Goal: Information Seeking & Learning: Learn about a topic

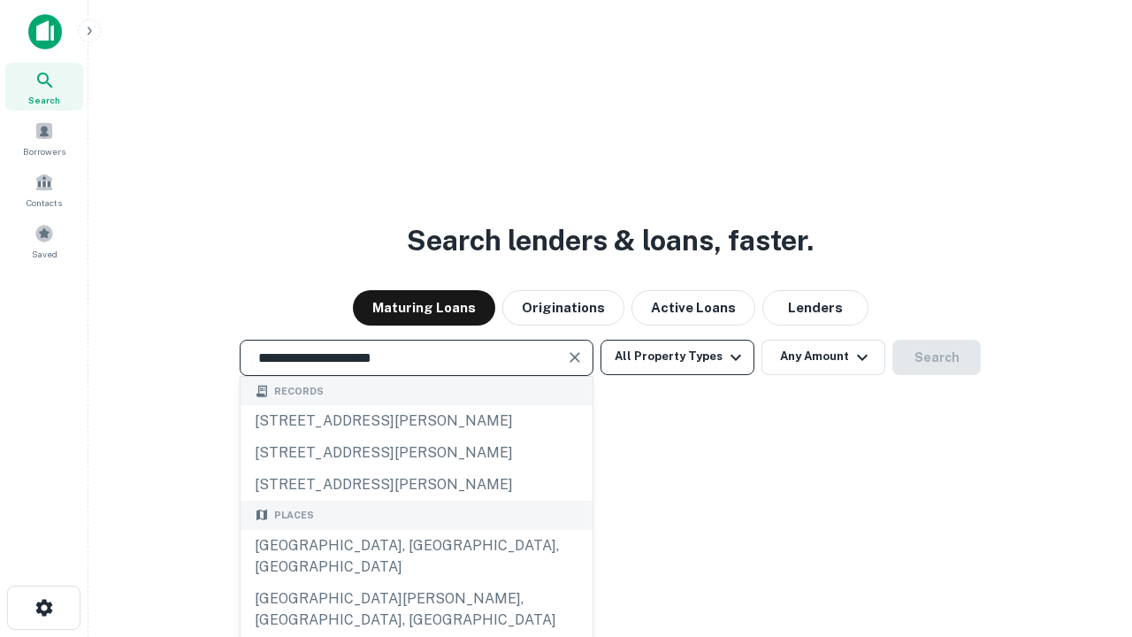
click at [416, 583] on div "[GEOGRAPHIC_DATA], [GEOGRAPHIC_DATA], [GEOGRAPHIC_DATA]" at bounding box center [417, 556] width 352 height 53
click at [678, 356] on button "All Property Types" at bounding box center [678, 357] width 154 height 35
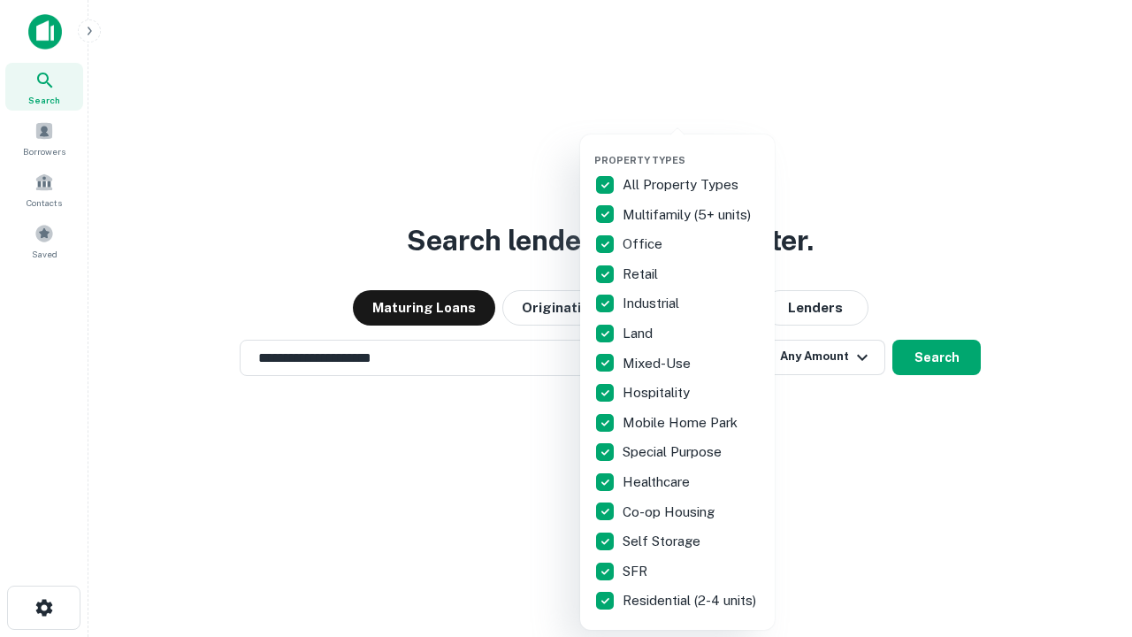
type input "**********"
click at [692, 149] on button "button" at bounding box center [691, 149] width 195 height 1
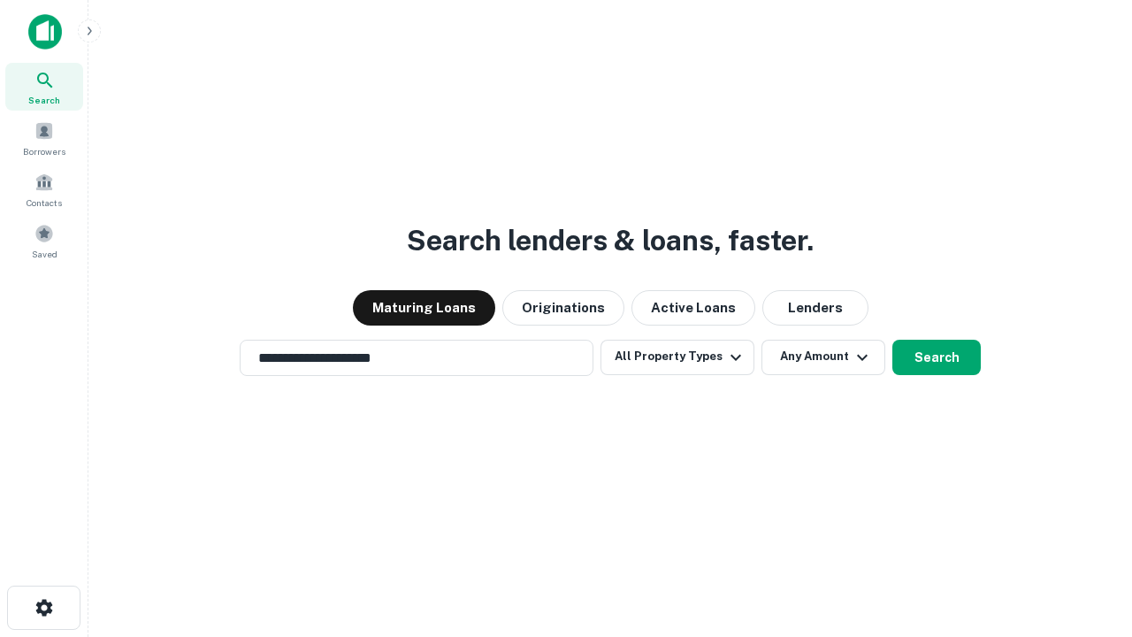
scroll to position [27, 0]
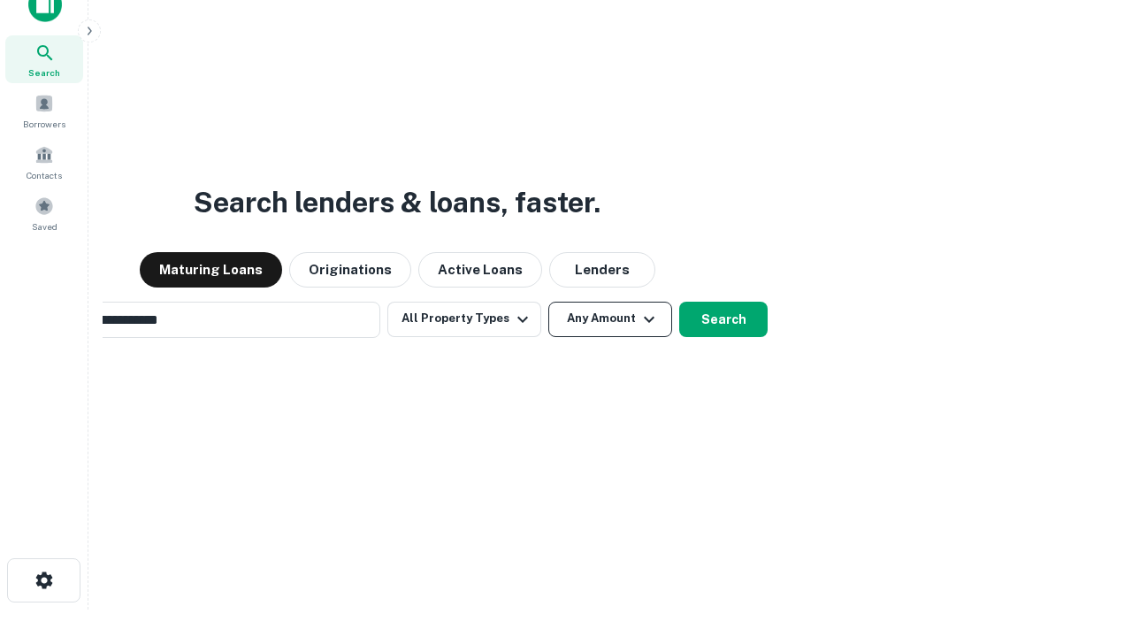
click at [548, 302] on button "Any Amount" at bounding box center [610, 319] width 124 height 35
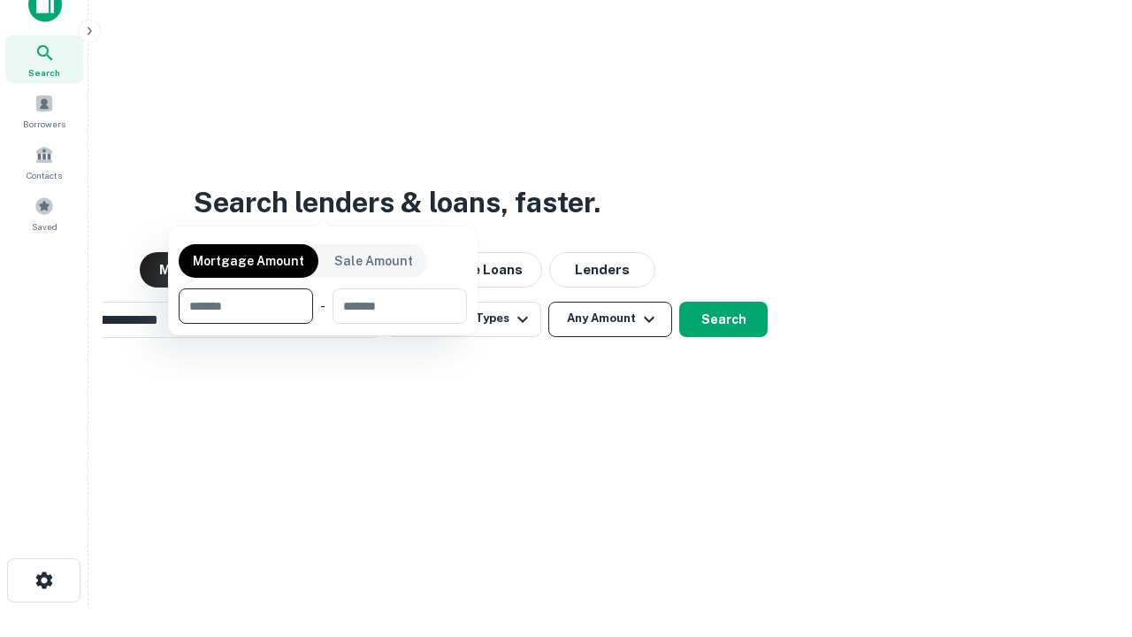
scroll to position [28, 0]
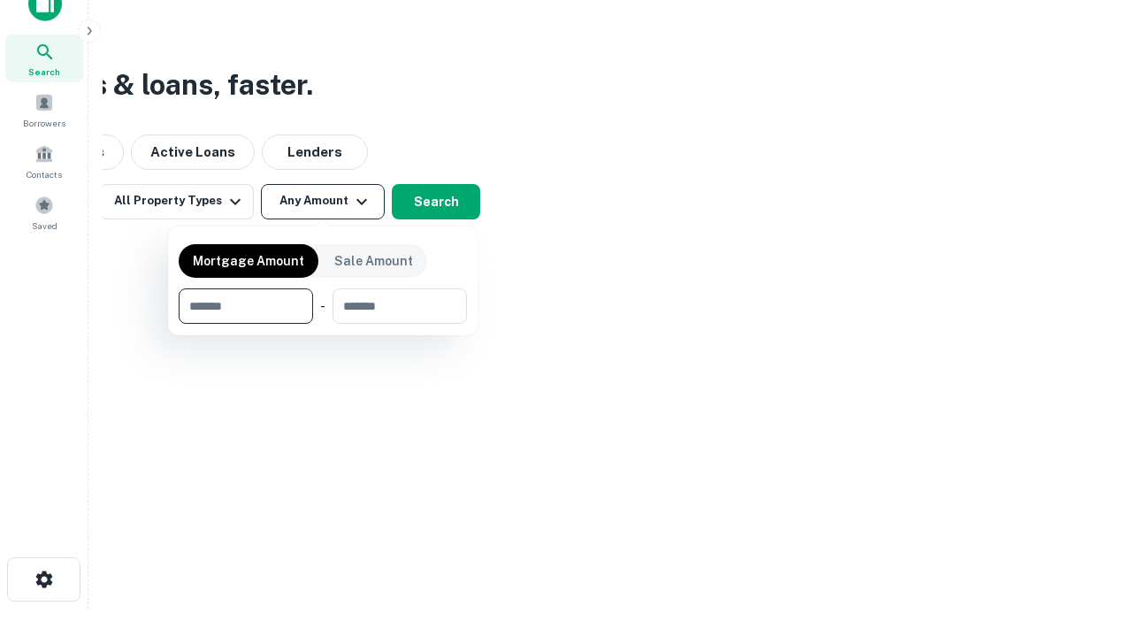
type input "*******"
click at [323, 324] on button "button" at bounding box center [323, 324] width 288 height 1
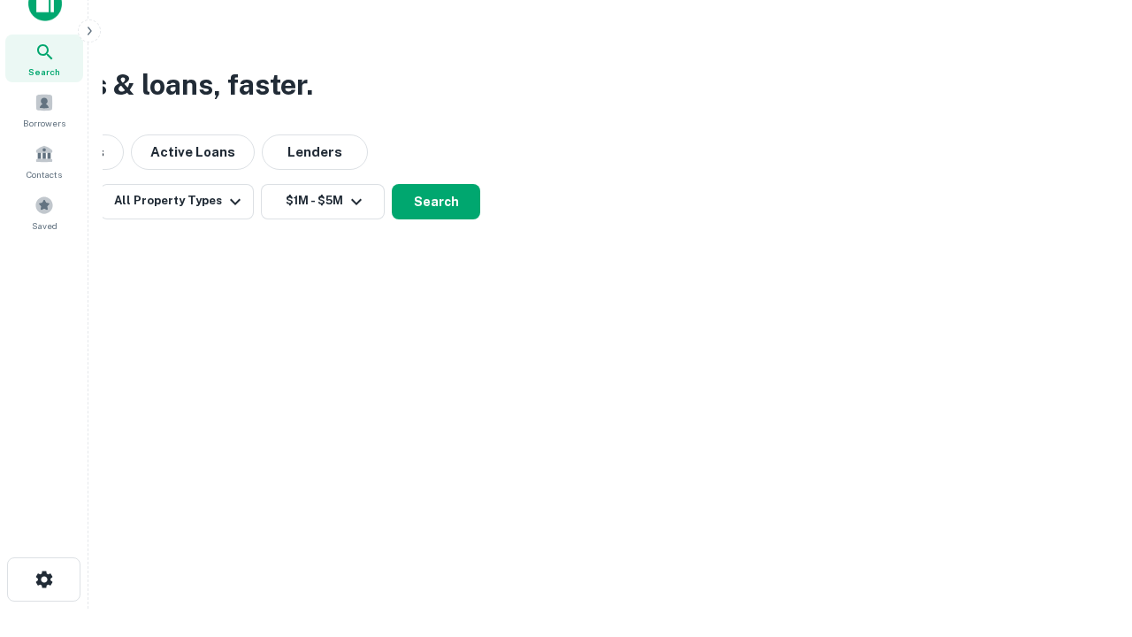
scroll to position [27, 0]
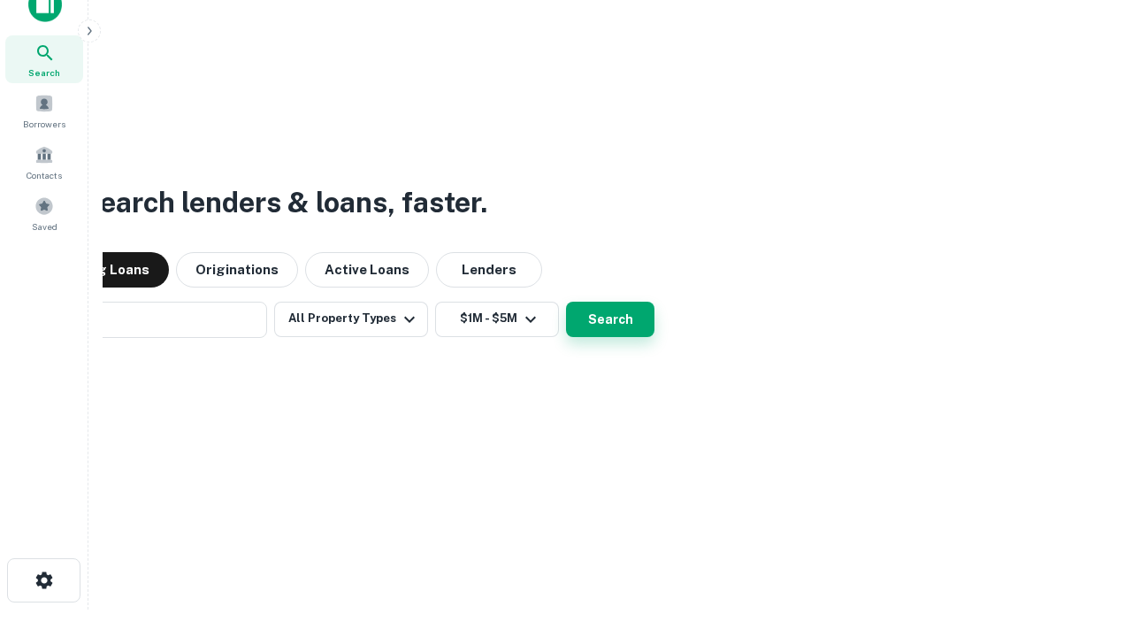
click at [566, 302] on button "Search" at bounding box center [610, 319] width 88 height 35
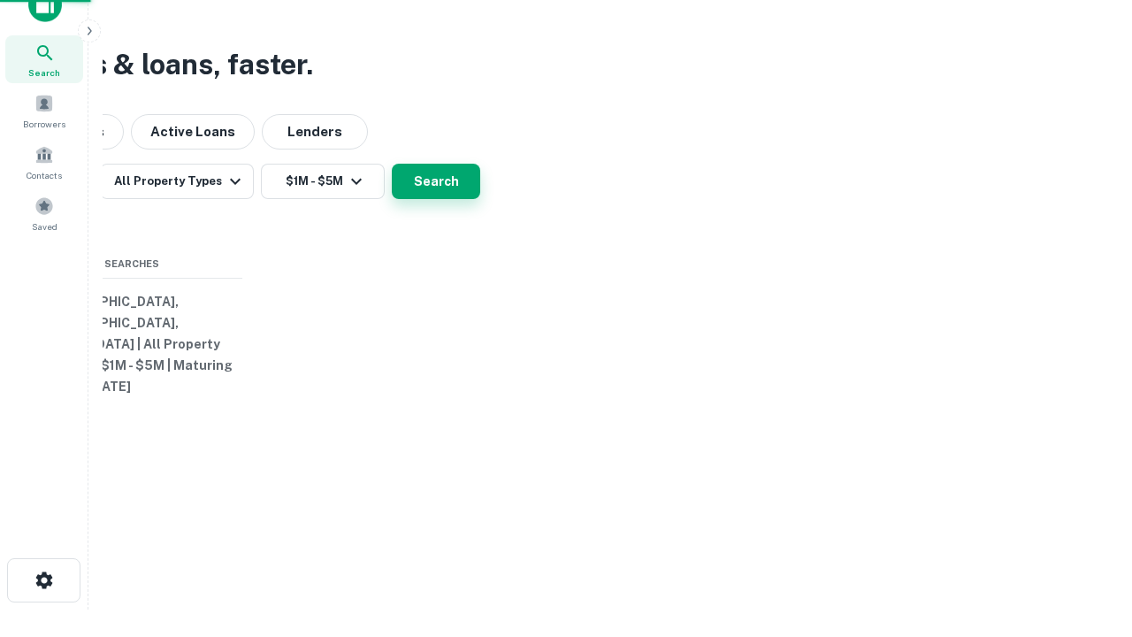
scroll to position [28, 0]
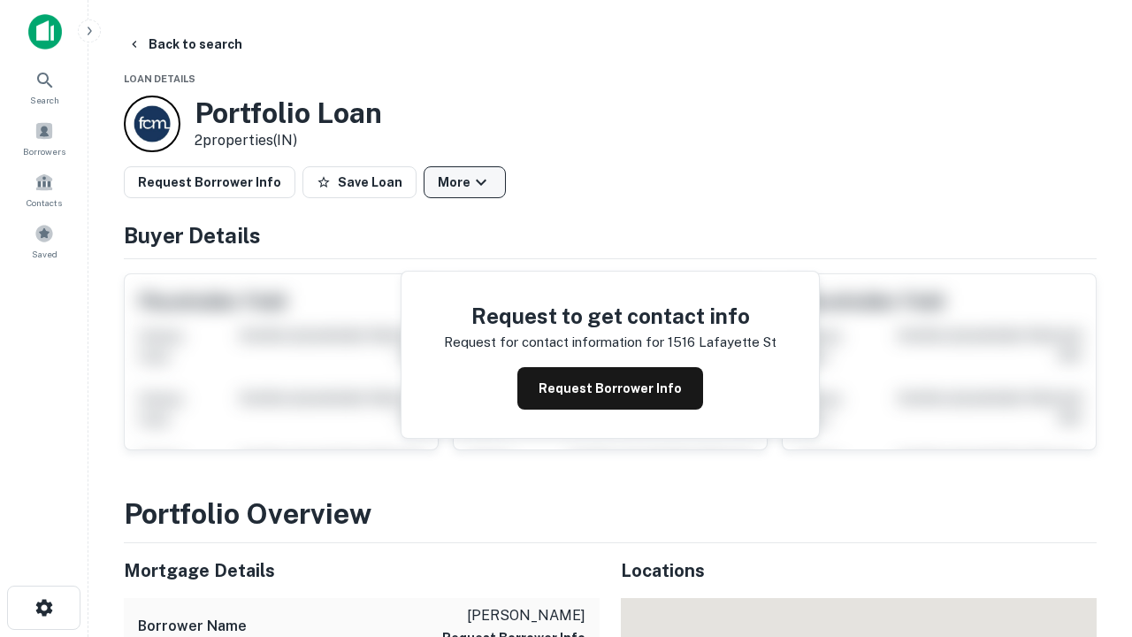
click at [464, 182] on button "More" at bounding box center [465, 182] width 82 height 32
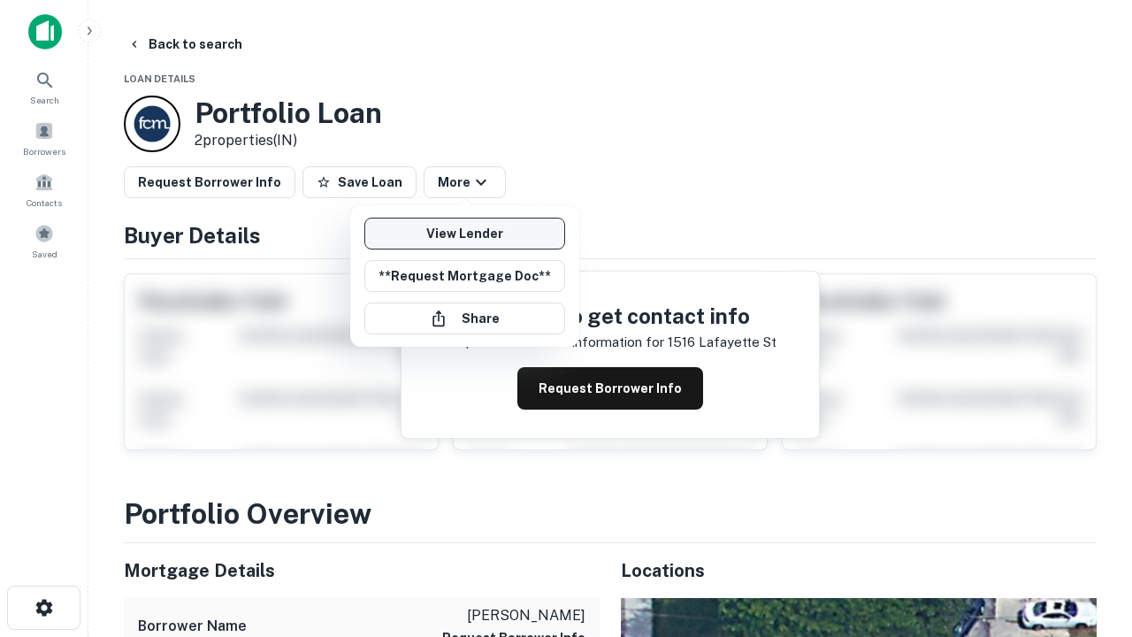
click at [464, 234] on link "View Lender" at bounding box center [464, 234] width 201 height 32
